Goal: Task Accomplishment & Management: Complete application form

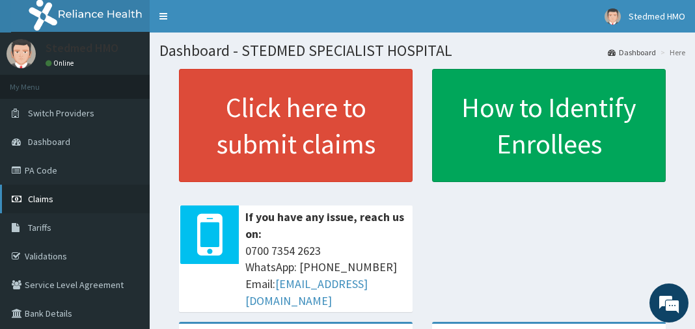
click at [36, 202] on span "Claims" at bounding box center [40, 199] width 25 height 12
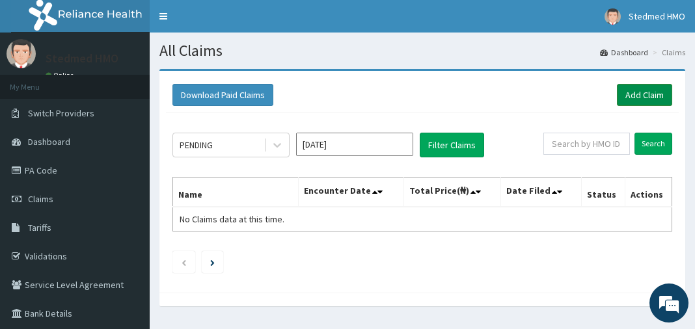
click at [653, 96] on link "Add Claim" at bounding box center [644, 95] width 55 height 22
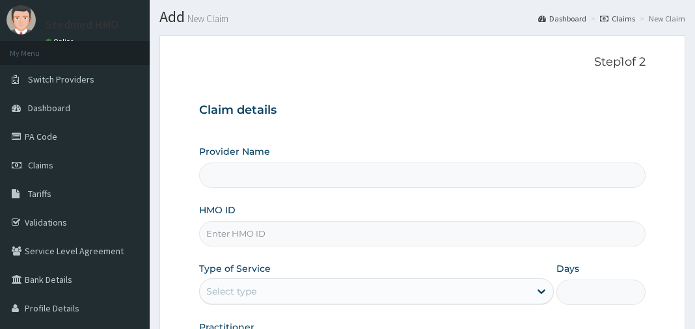
scroll to position [52, 0]
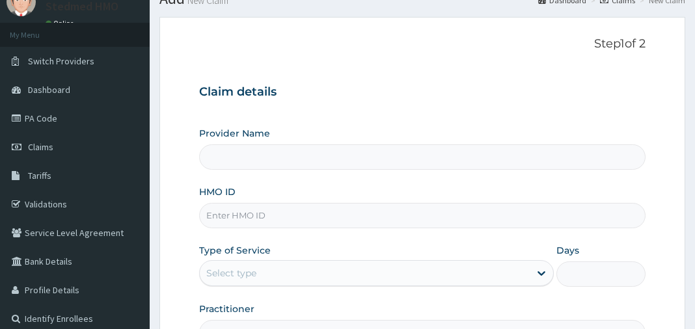
type input "STEDMED SPECIALIST HOSPITAL"
click at [253, 221] on input "HMO ID" at bounding box center [422, 215] width 446 height 25
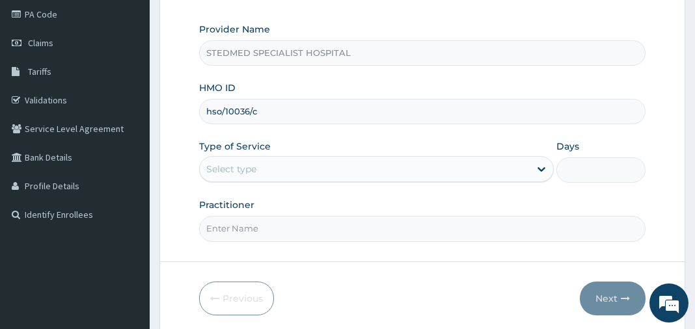
scroll to position [0, 0]
type input "hso/10036/c"
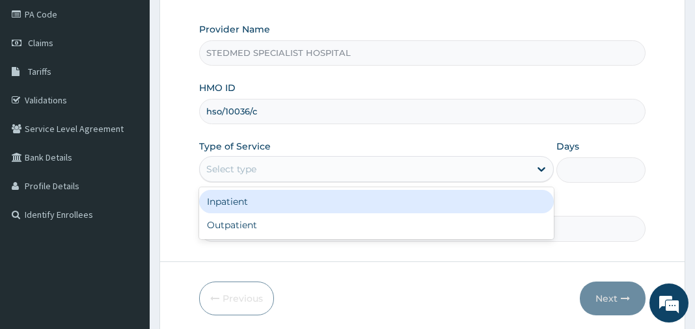
click at [258, 165] on div "Select type" at bounding box center [365, 169] width 330 height 21
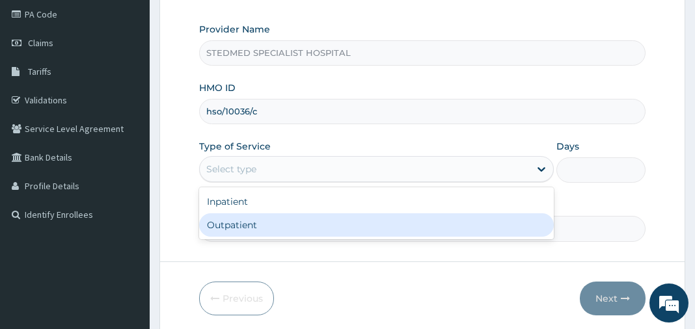
click at [263, 219] on div "Outpatient" at bounding box center [376, 224] width 355 height 23
type input "1"
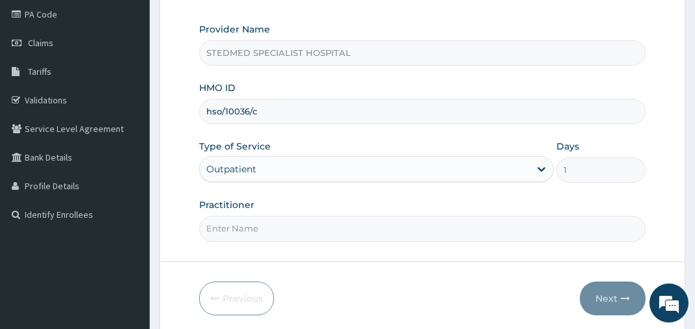
click at [262, 226] on input "Practitioner" at bounding box center [422, 228] width 446 height 25
type input "YAKUBU"
click at [625, 295] on icon "button" at bounding box center [625, 298] width 9 height 9
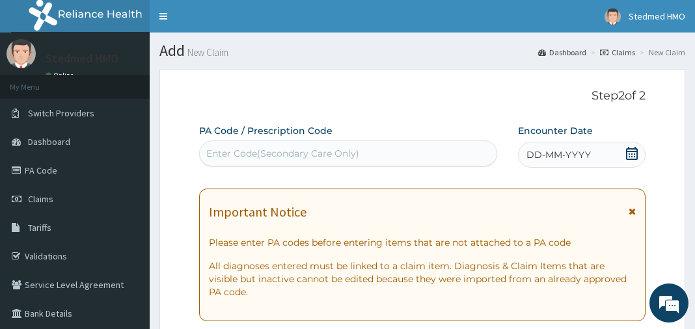
click at [560, 148] on div "DD-MM-YYYY" at bounding box center [582, 155] width 128 height 26
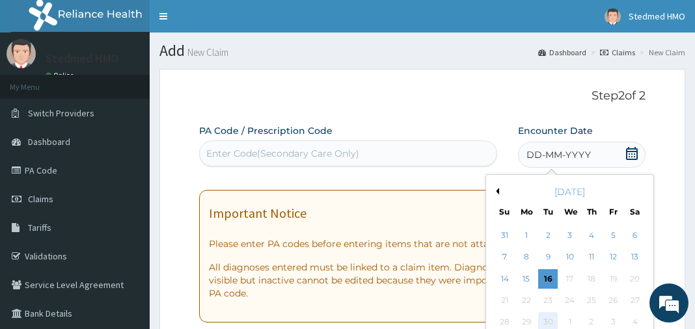
scroll to position [156, 0]
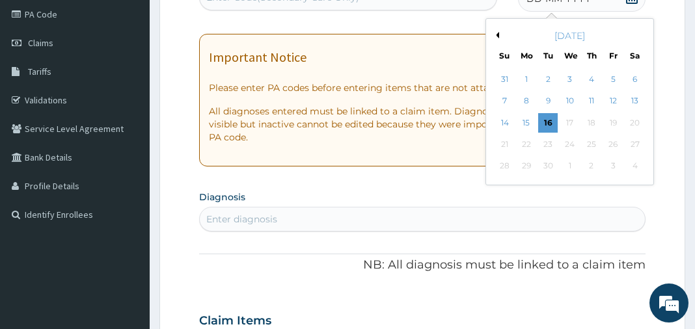
click at [497, 36] on button "Previous Month" at bounding box center [495, 35] width 7 height 7
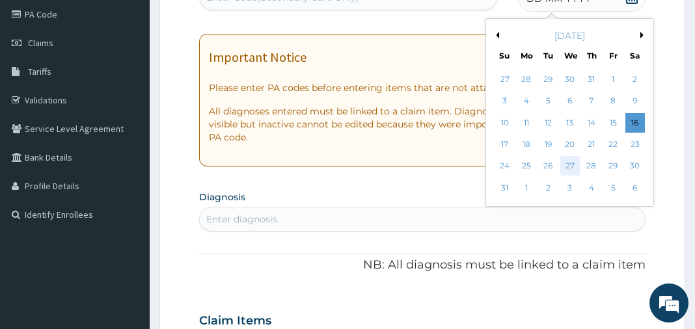
click at [571, 167] on div "27" at bounding box center [569, 167] width 20 height 20
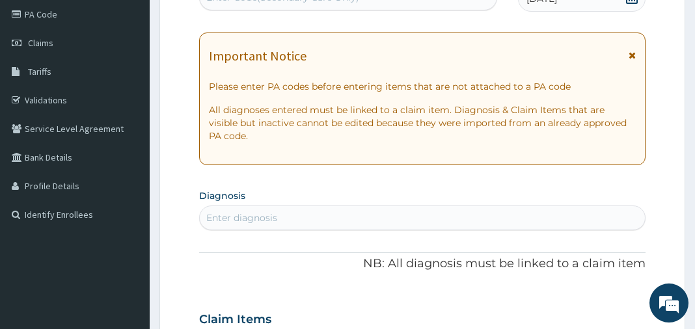
click at [347, 219] on div "Enter diagnosis" at bounding box center [422, 218] width 444 height 21
type input "MALARIA"
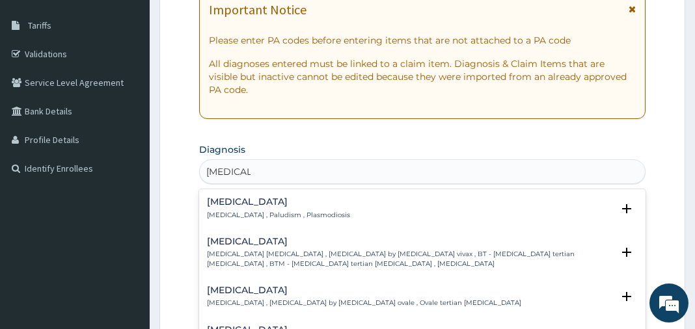
scroll to position [260, 0]
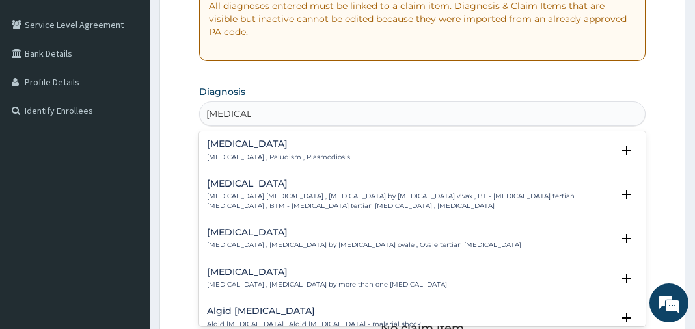
click at [289, 148] on h4 "Malaria" at bounding box center [278, 144] width 143 height 10
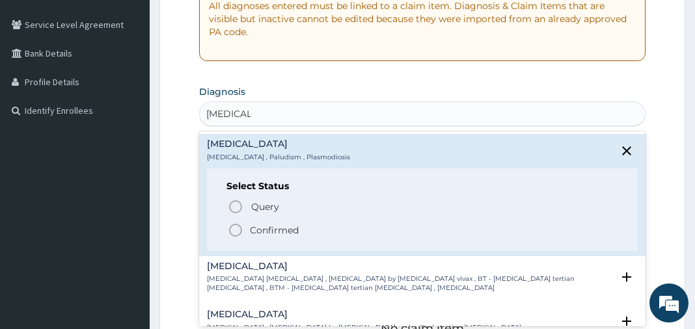
click at [241, 224] on icon "status option filled" at bounding box center [236, 230] width 16 height 16
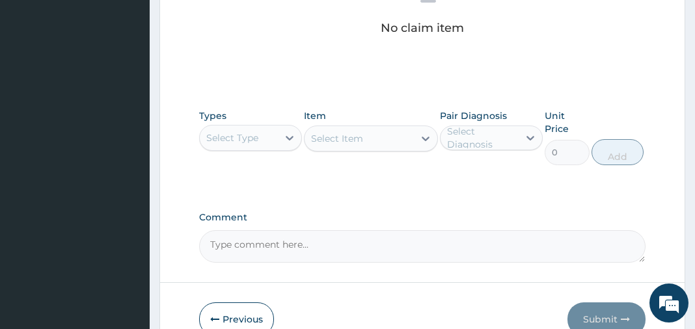
scroll to position [624, 0]
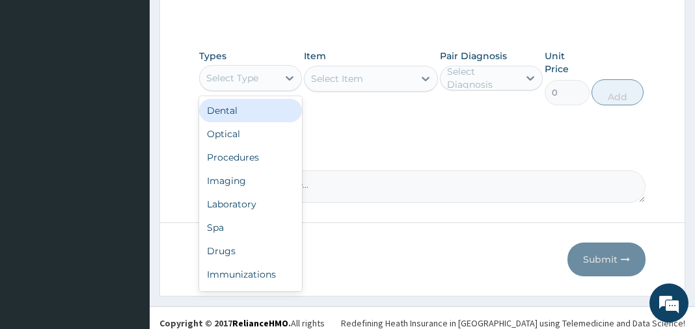
click at [275, 68] on div "Select Type" at bounding box center [239, 78] width 78 height 21
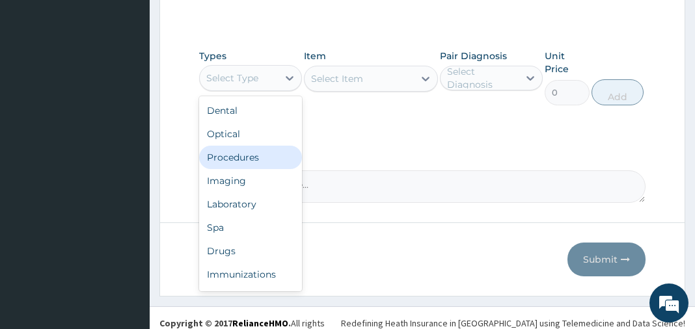
click at [247, 161] on div "Procedures" at bounding box center [250, 157] width 103 height 23
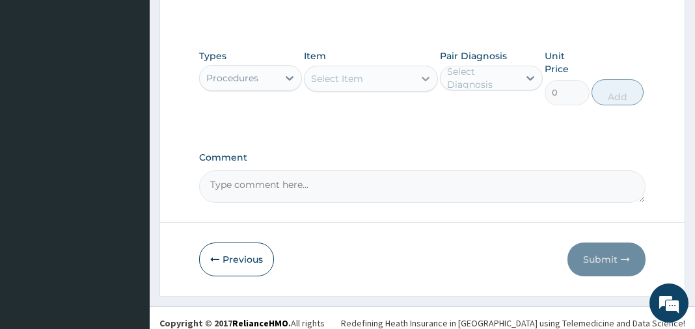
click at [417, 83] on div at bounding box center [425, 78] width 23 height 23
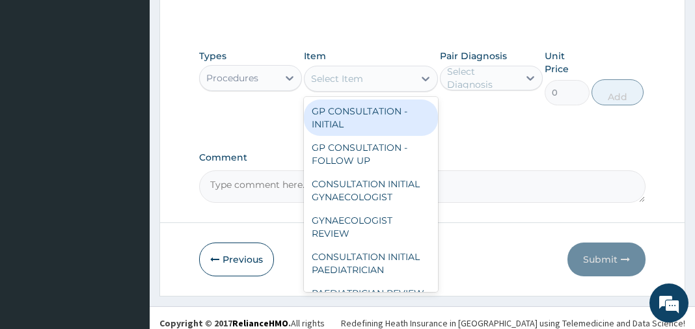
click at [397, 126] on div "GP CONSULTATION - INITIAL" at bounding box center [371, 118] width 134 height 36
type input "3000"
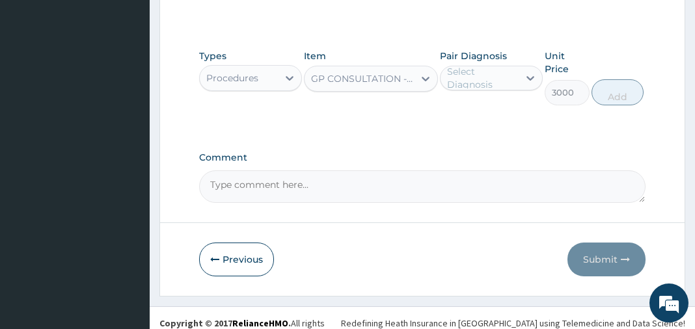
click at [503, 75] on div "Select Diagnosis" at bounding box center [482, 78] width 70 height 26
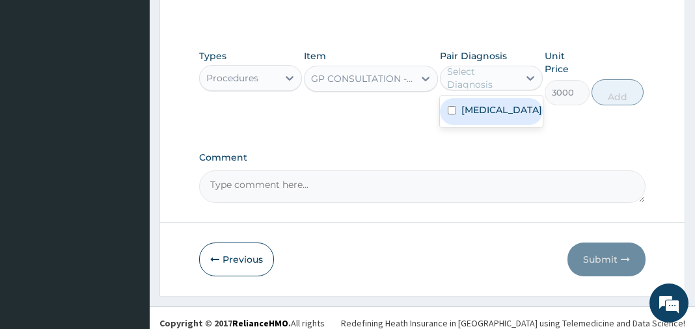
click at [503, 101] on div "Malaria" at bounding box center [491, 111] width 103 height 27
checkbox input "true"
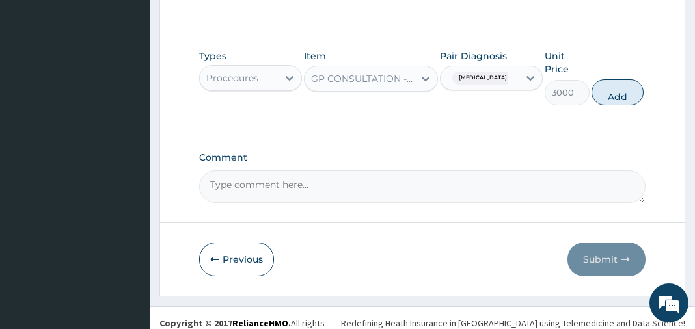
click at [619, 91] on button "Add" at bounding box center [617, 92] width 52 height 26
type input "0"
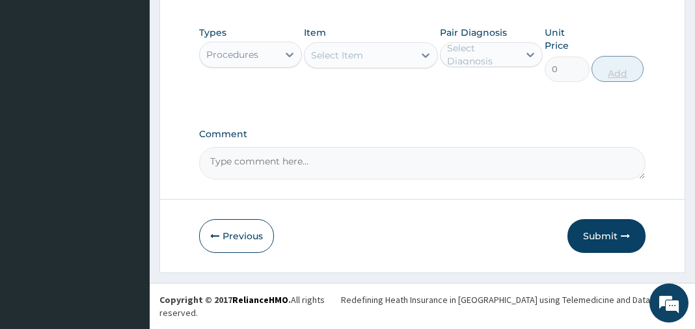
scroll to position [388, 0]
